Goal: Task Accomplishment & Management: Use online tool/utility

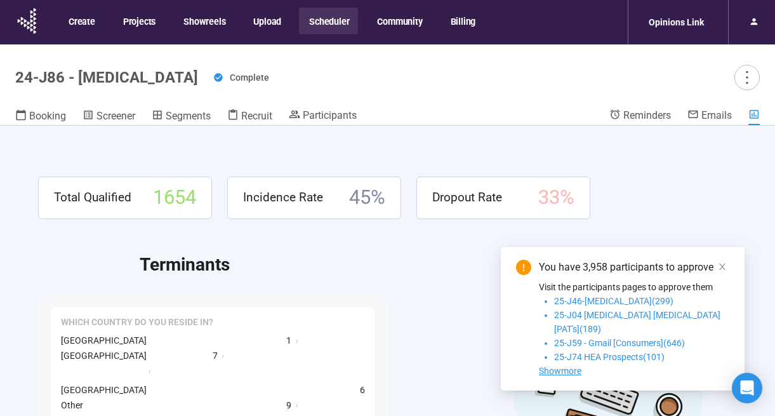
click at [335, 22] on button "Scheduler" at bounding box center [328, 21] width 59 height 27
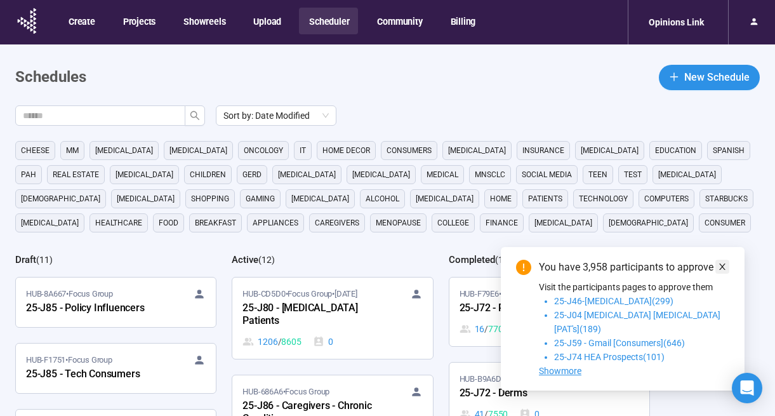
click at [719, 271] on icon "close" at bounding box center [722, 266] width 9 height 9
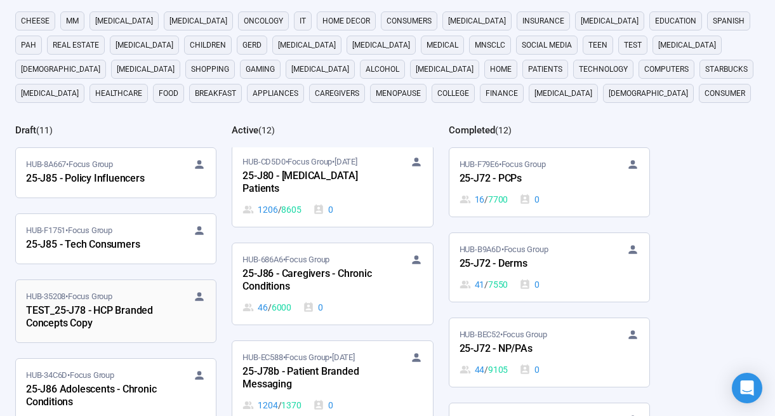
scroll to position [3, 0]
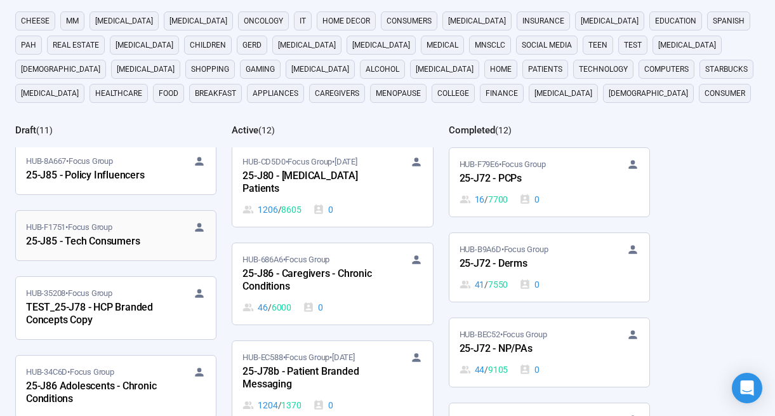
click at [123, 239] on div "25-J85 - Tech Consumers" at bounding box center [96, 242] width 140 height 17
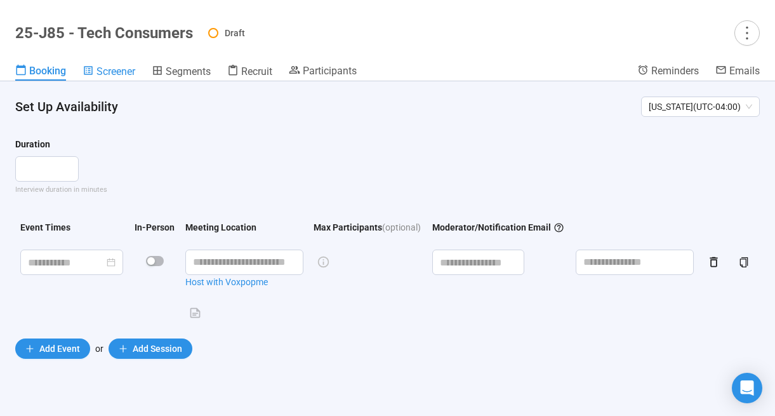
click at [108, 74] on span "Screener" at bounding box center [115, 71] width 39 height 12
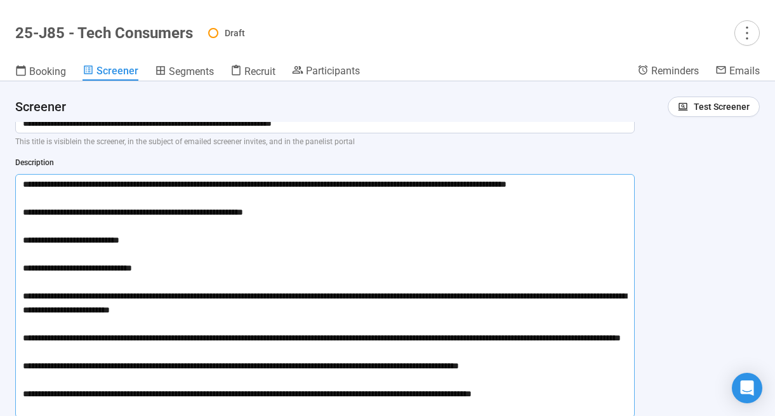
scroll to position [10, 0]
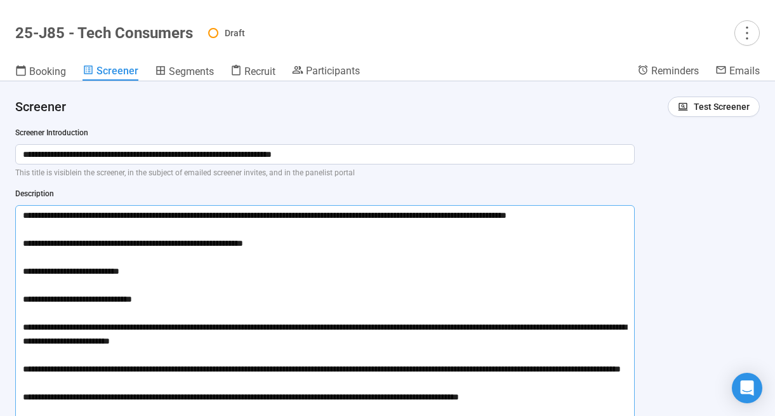
drag, startPoint x: 569, startPoint y: 307, endPoint x: 76, endPoint y: 174, distance: 511.4
click at [76, 174] on div "**********" at bounding box center [325, 316] width 620 height 379
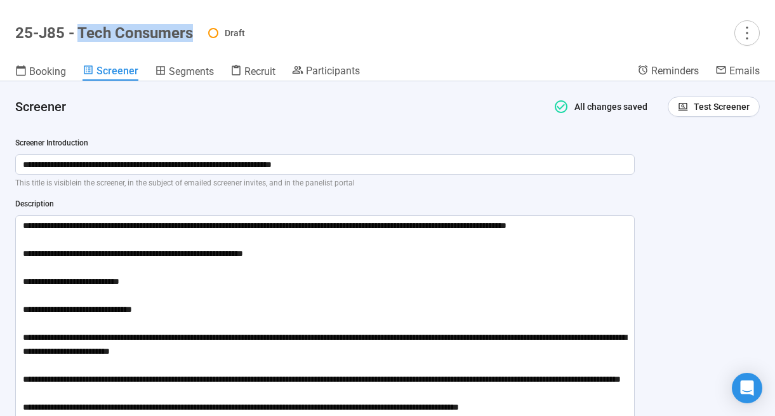
drag, startPoint x: 90, startPoint y: 33, endPoint x: 81, endPoint y: 31, distance: 9.1
click at [81, 31] on h1 "25-J85 - Tech Consumers" at bounding box center [104, 33] width 178 height 18
